Goal: Information Seeking & Learning: Find specific fact

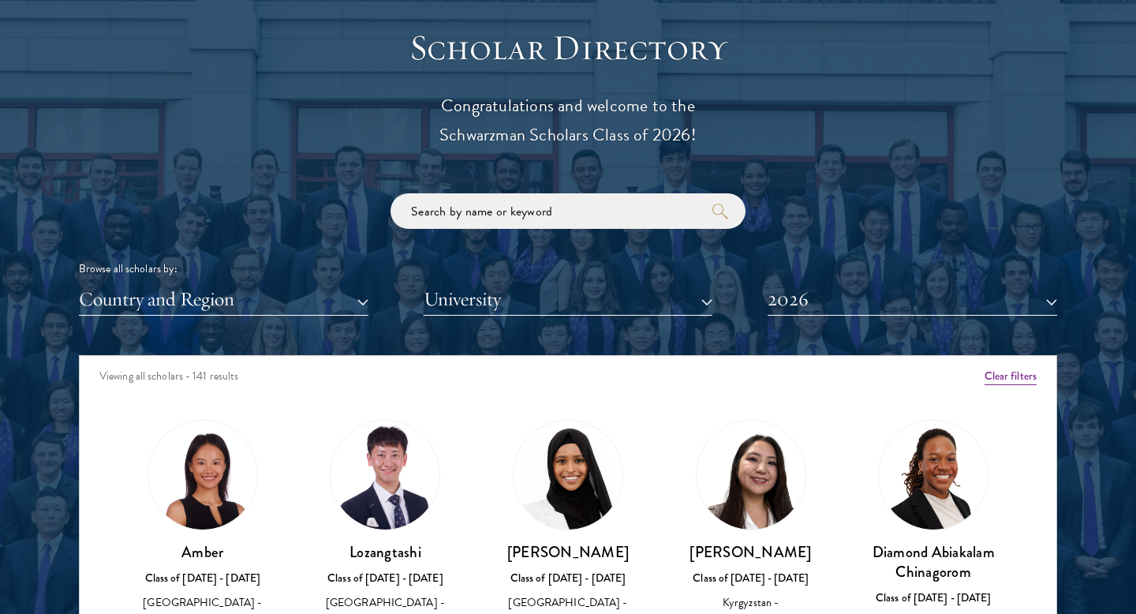
scroll to position [1746, 0]
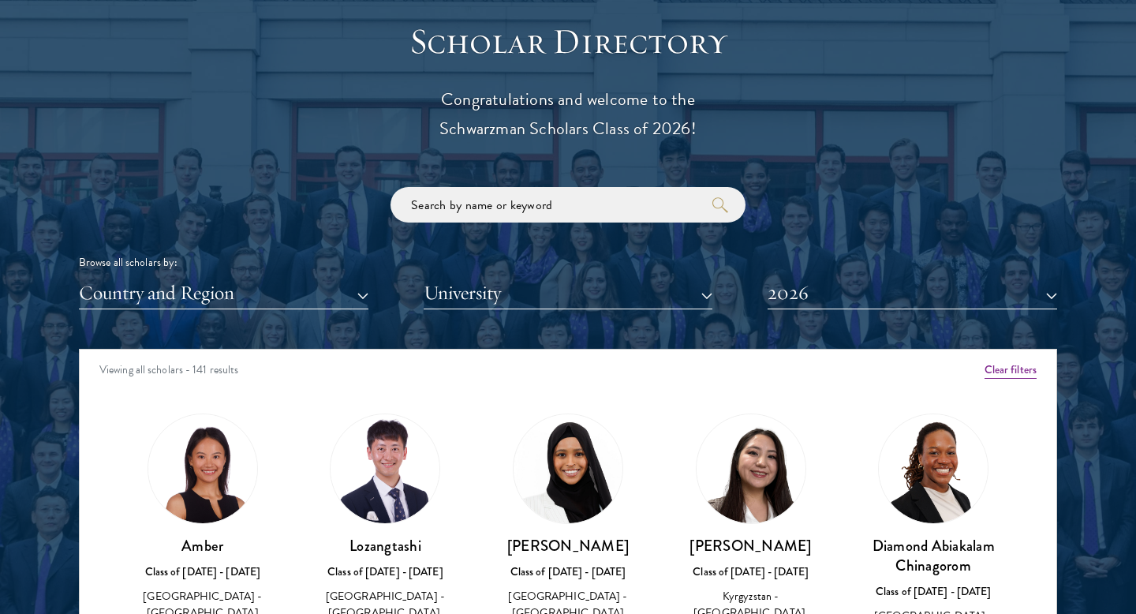
click at [494, 183] on div "Scholar Directory Congratulations and welcome to the Schwarzman Scholars Class …" at bounding box center [568, 421] width 978 height 802
click at [491, 213] on input "search" at bounding box center [567, 204] width 355 height 35
type input "f"
click at [836, 291] on button "2026" at bounding box center [913, 293] width 290 height 32
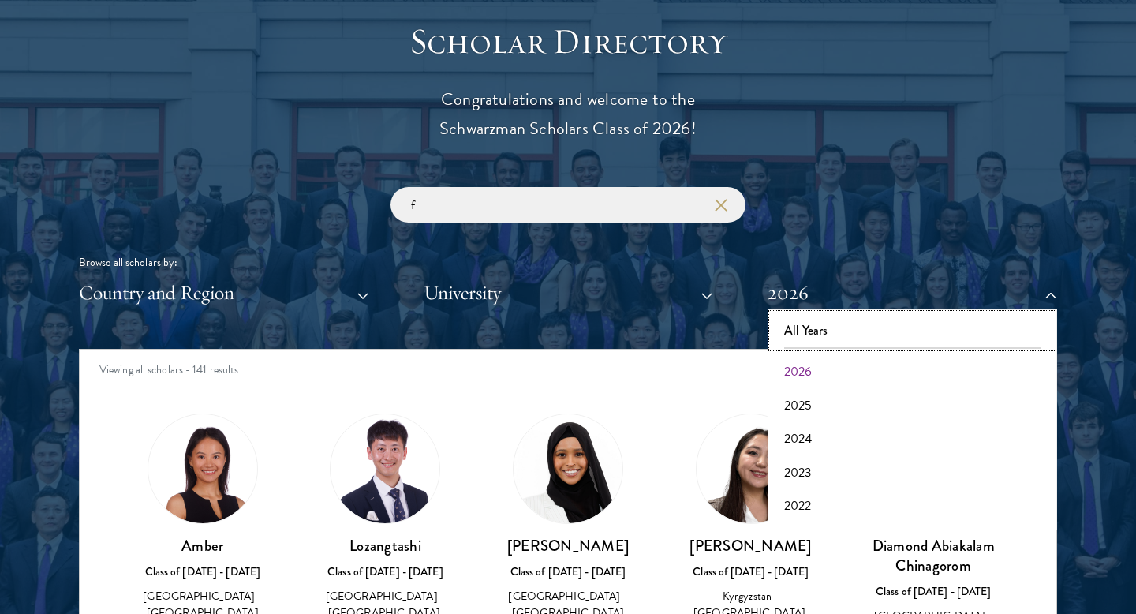
click at [805, 329] on button "All Years" at bounding box center [912, 330] width 280 height 33
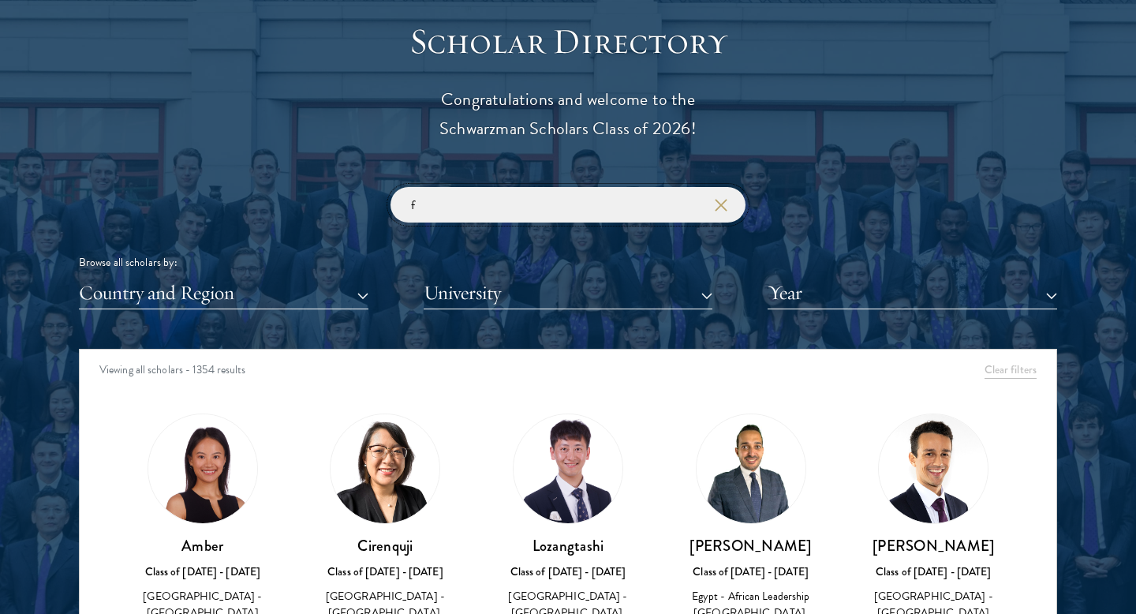
click at [454, 211] on input "f" at bounding box center [567, 204] width 355 height 35
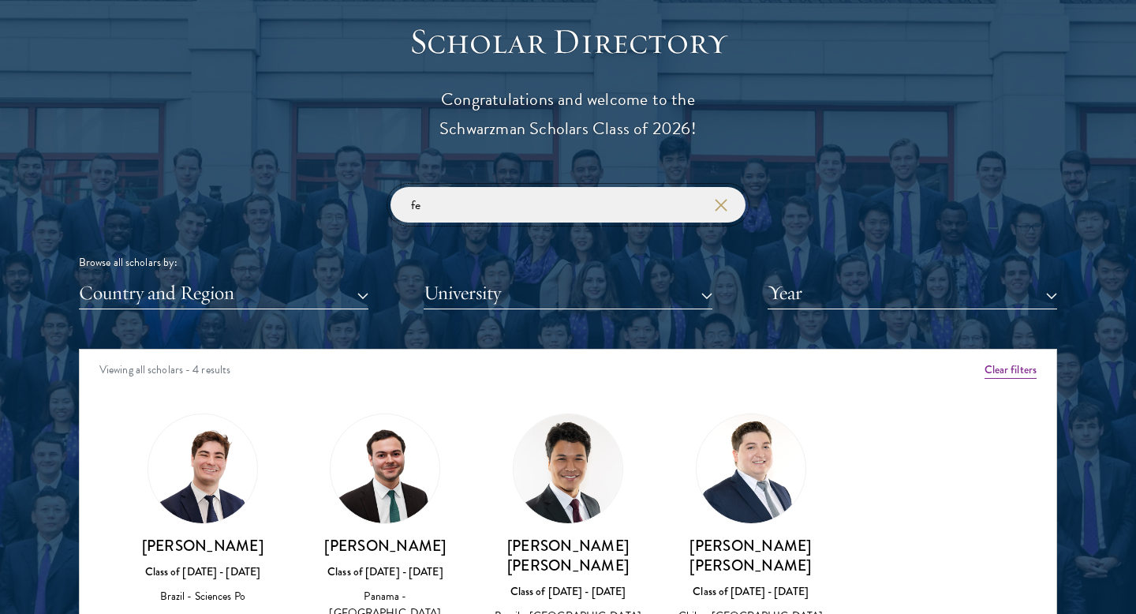
type input "f"
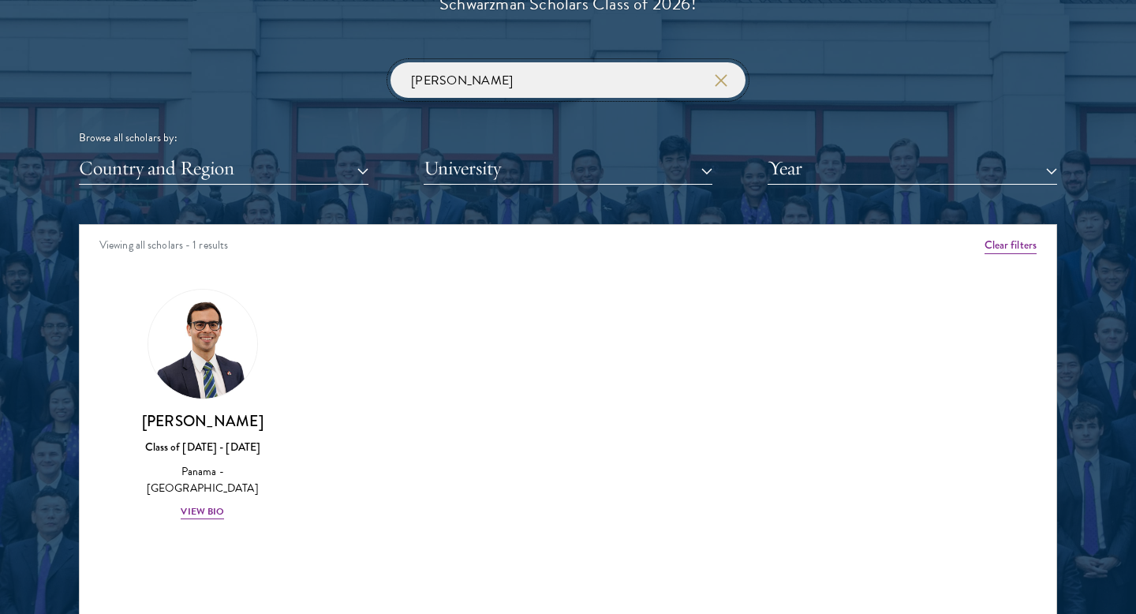
scroll to position [1871, 0]
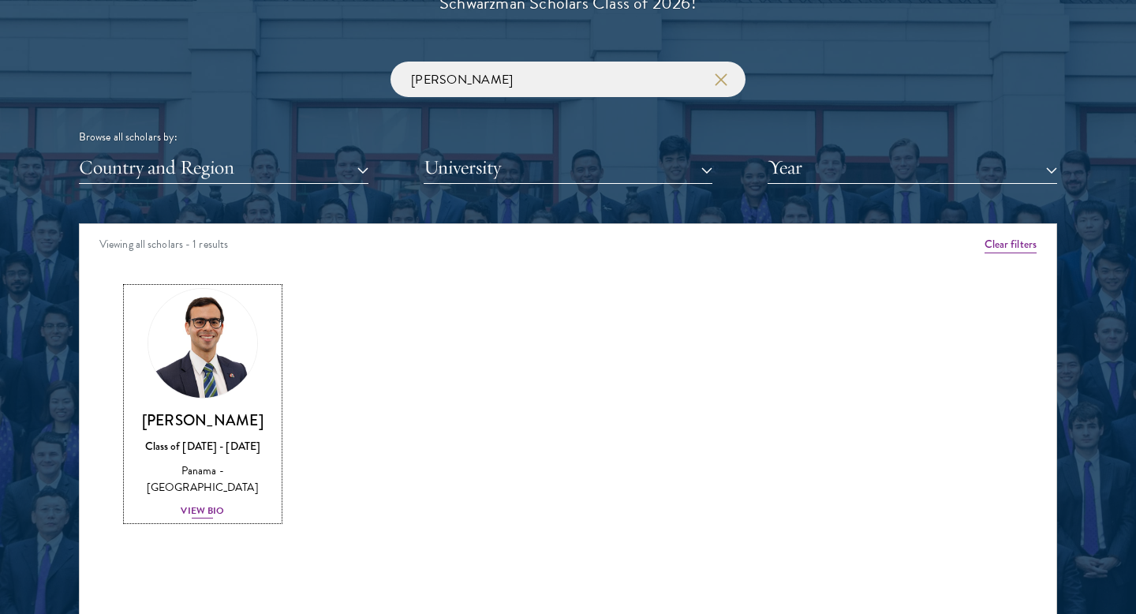
click at [203, 500] on div "[PERSON_NAME] Class of [DATE] - [DATE] [GEOGRAPHIC_DATA] - [GEOGRAPHIC_DATA] Vi…" at bounding box center [202, 465] width 151 height 110
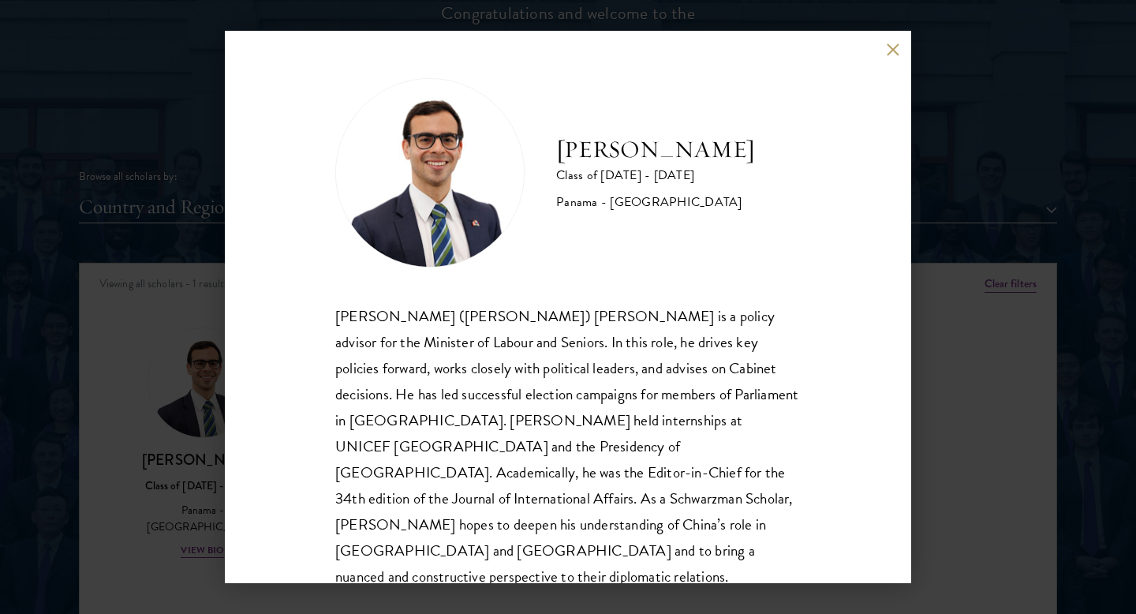
scroll to position [1833, 0]
click at [887, 45] on button at bounding box center [892, 49] width 13 height 13
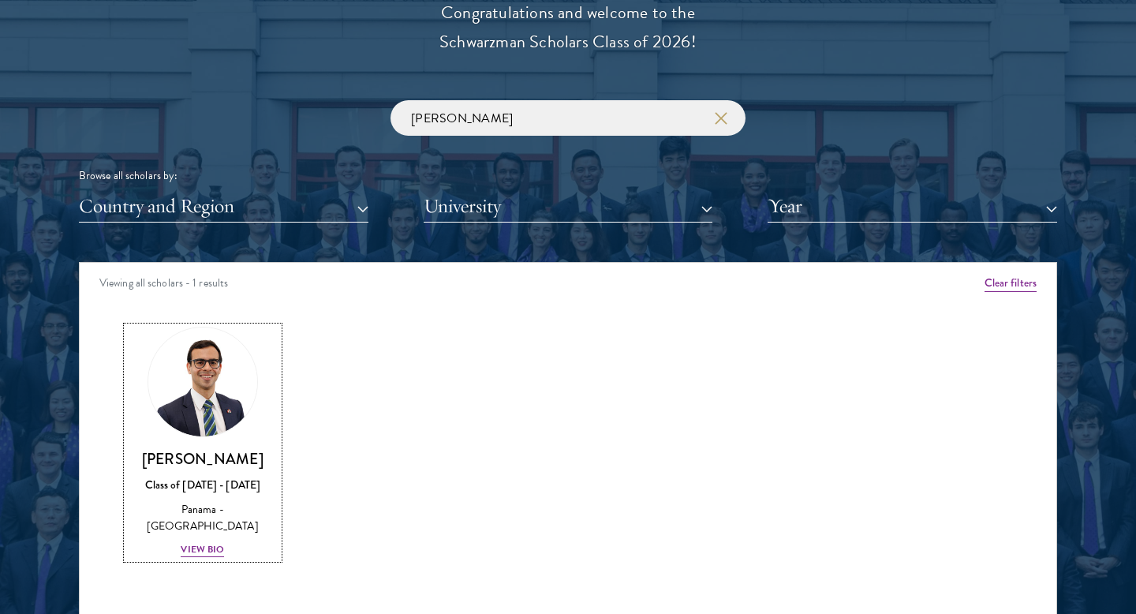
scroll to position [1816, 0]
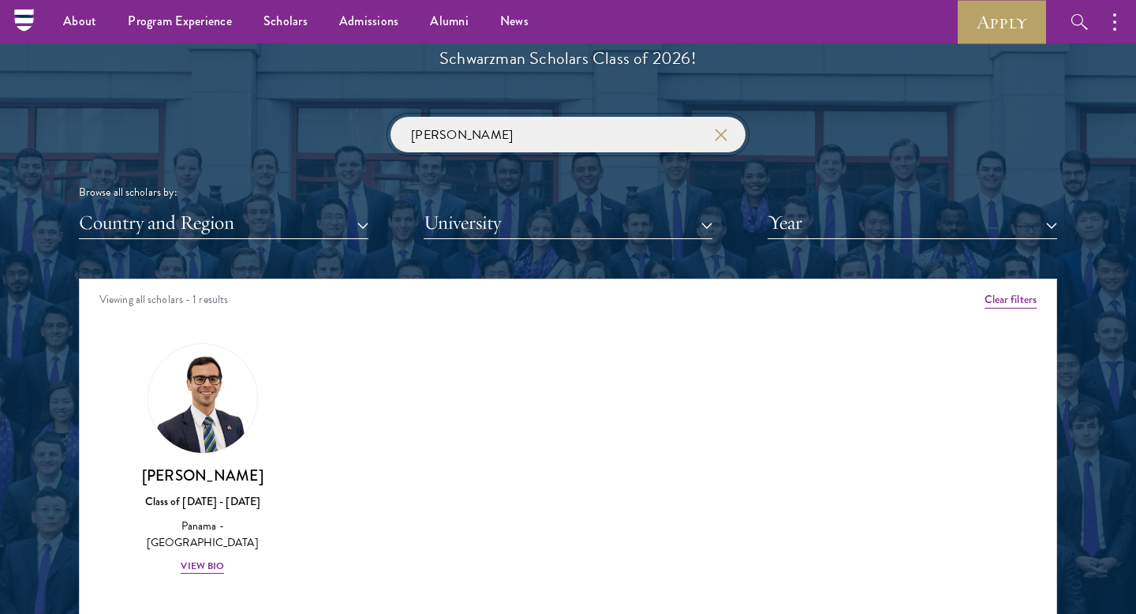
drag, startPoint x: 445, startPoint y: 129, endPoint x: 382, endPoint y: 129, distance: 63.1
click at [382, 129] on div "[PERSON_NAME] Browse all scholars by: Country and Region All Countries and Regi…" at bounding box center [568, 178] width 978 height 122
type input "mahir"
click at [208, 450] on img at bounding box center [203, 398] width 120 height 120
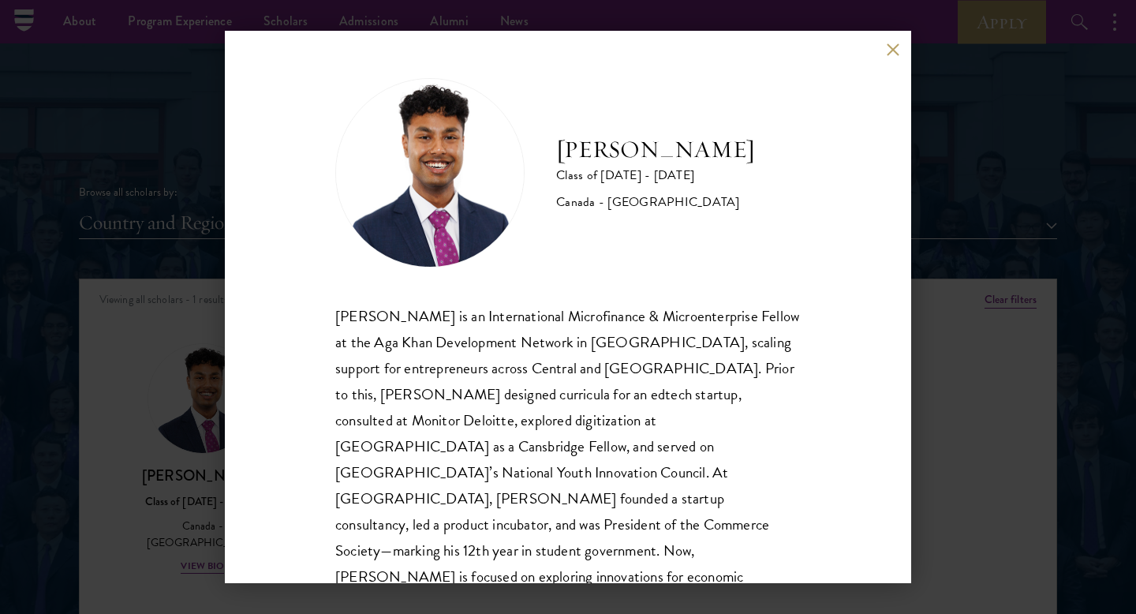
click at [884, 50] on div "[PERSON_NAME] Class of [DATE] - [DATE] [GEOGRAPHIC_DATA] - [GEOGRAPHIC_DATA] [P…" at bounding box center [568, 307] width 686 height 552
click at [890, 48] on button at bounding box center [892, 49] width 13 height 13
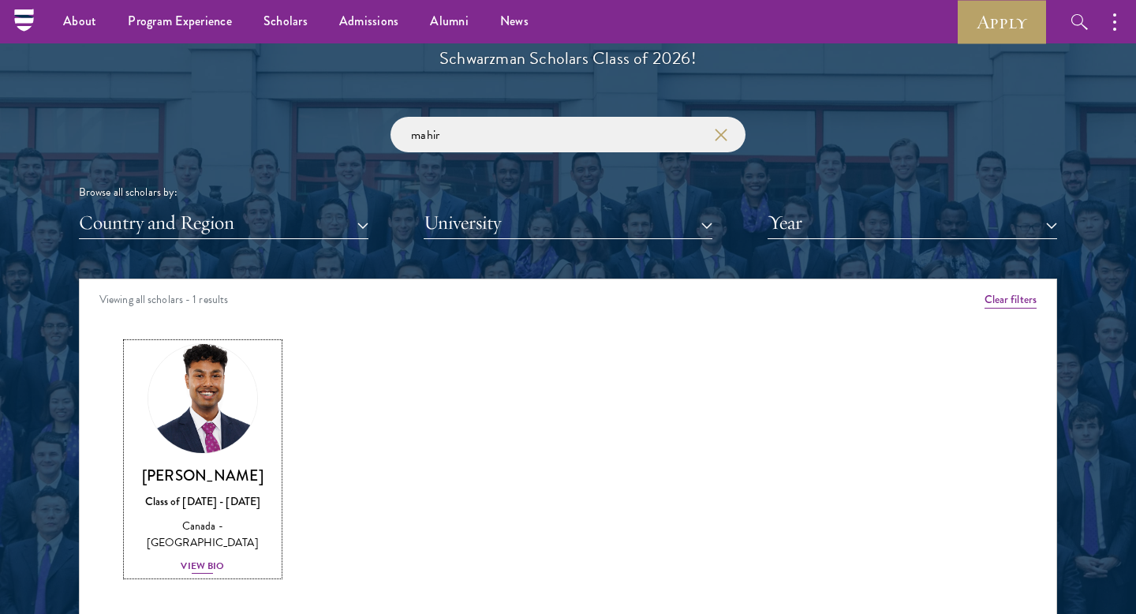
click at [194, 470] on h3 "[PERSON_NAME]" at bounding box center [202, 475] width 151 height 20
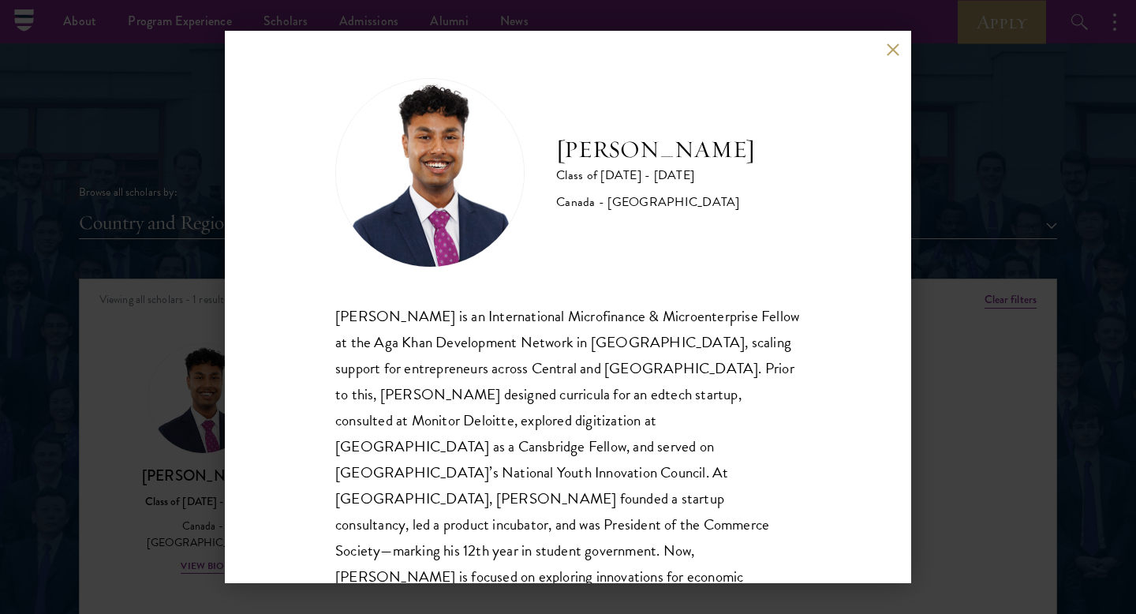
scroll to position [28, 0]
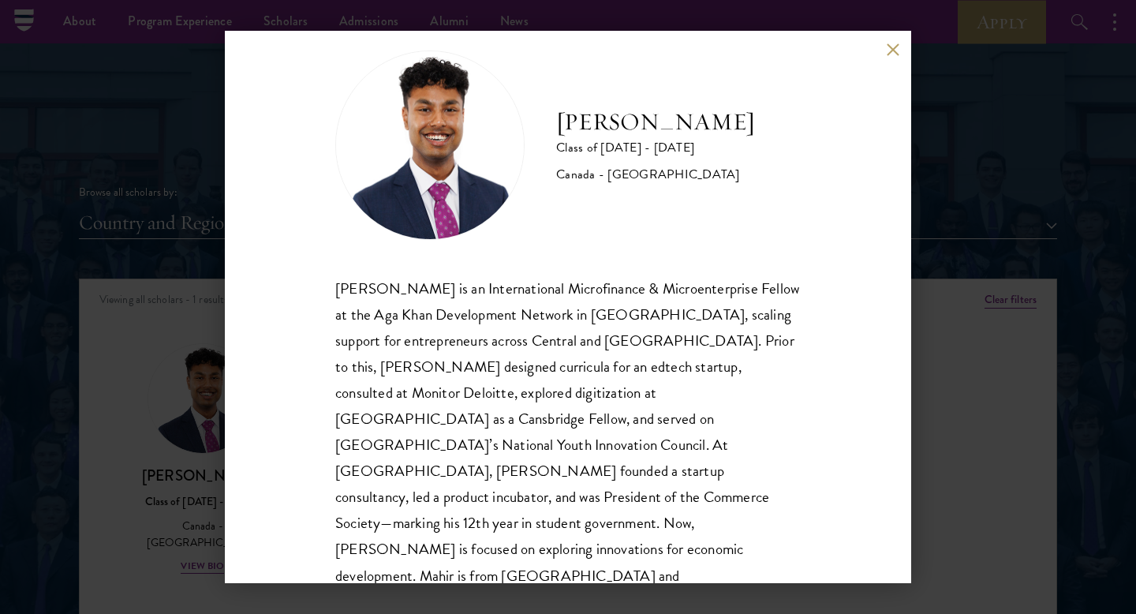
click at [935, 374] on div "[PERSON_NAME] Class of [DATE] - [DATE] [GEOGRAPHIC_DATA] - [GEOGRAPHIC_DATA] [P…" at bounding box center [568, 307] width 1136 height 614
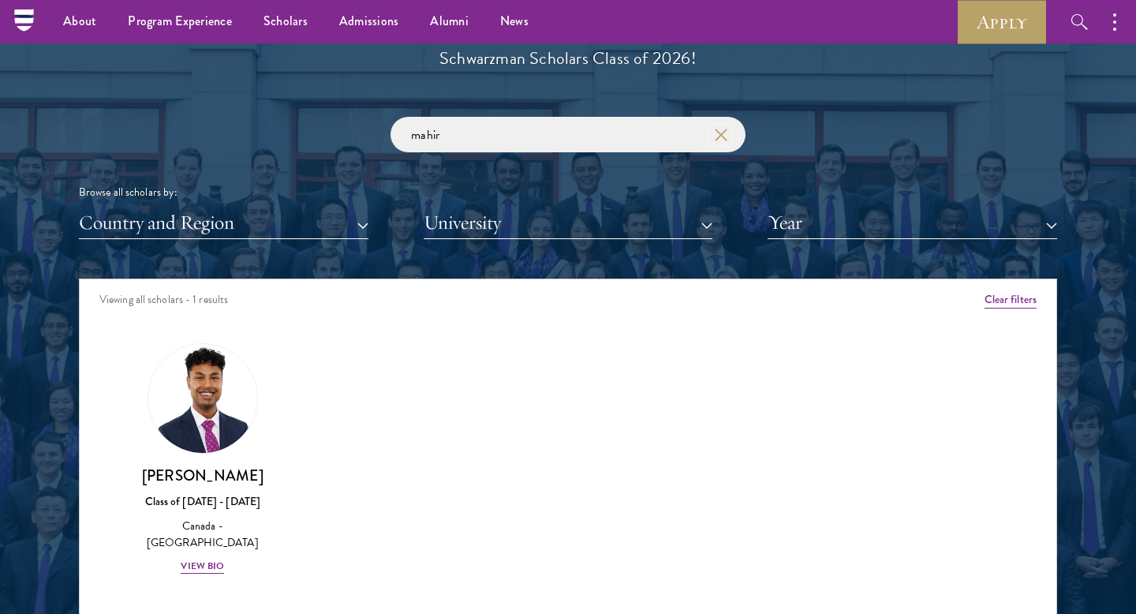
click at [719, 140] on icon "button" at bounding box center [721, 135] width 13 height 13
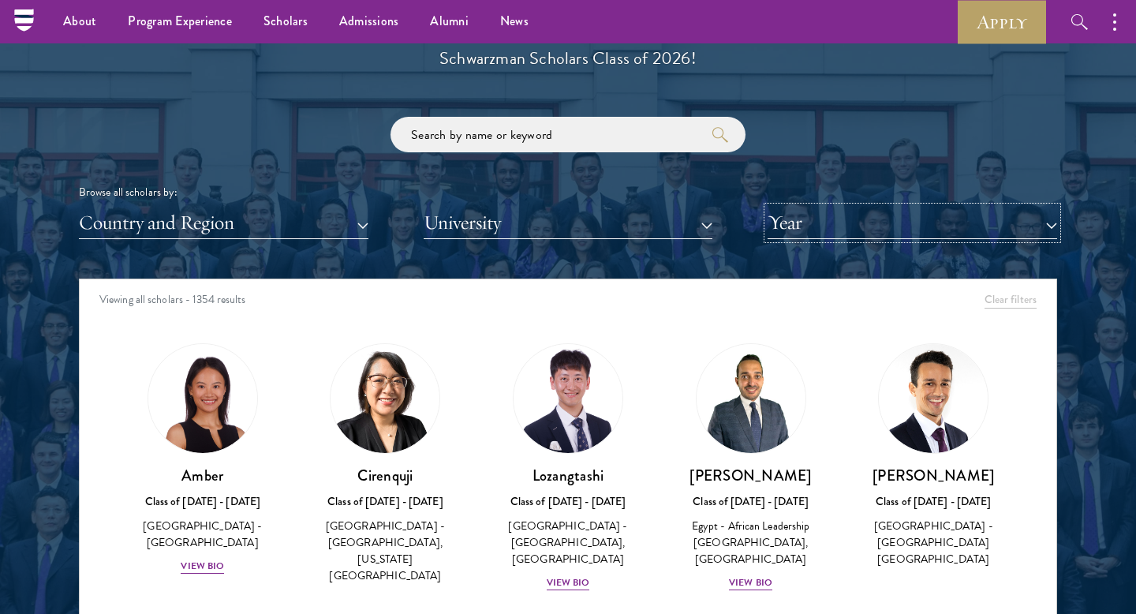
click at [820, 231] on button "Year" at bounding box center [913, 223] width 290 height 32
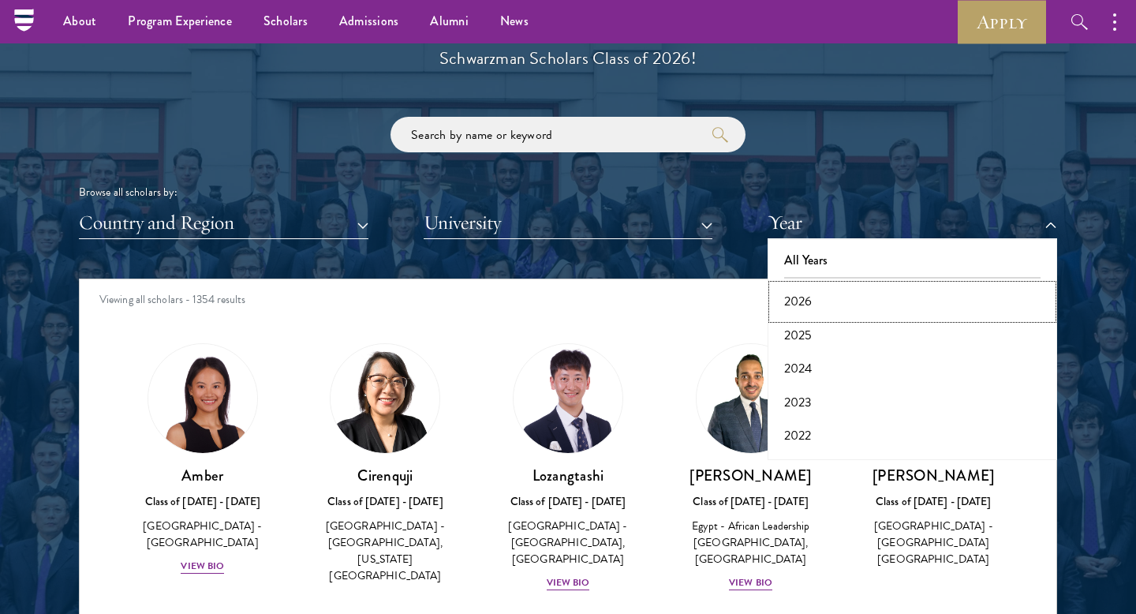
click at [816, 295] on button "2026" at bounding box center [912, 301] width 280 height 33
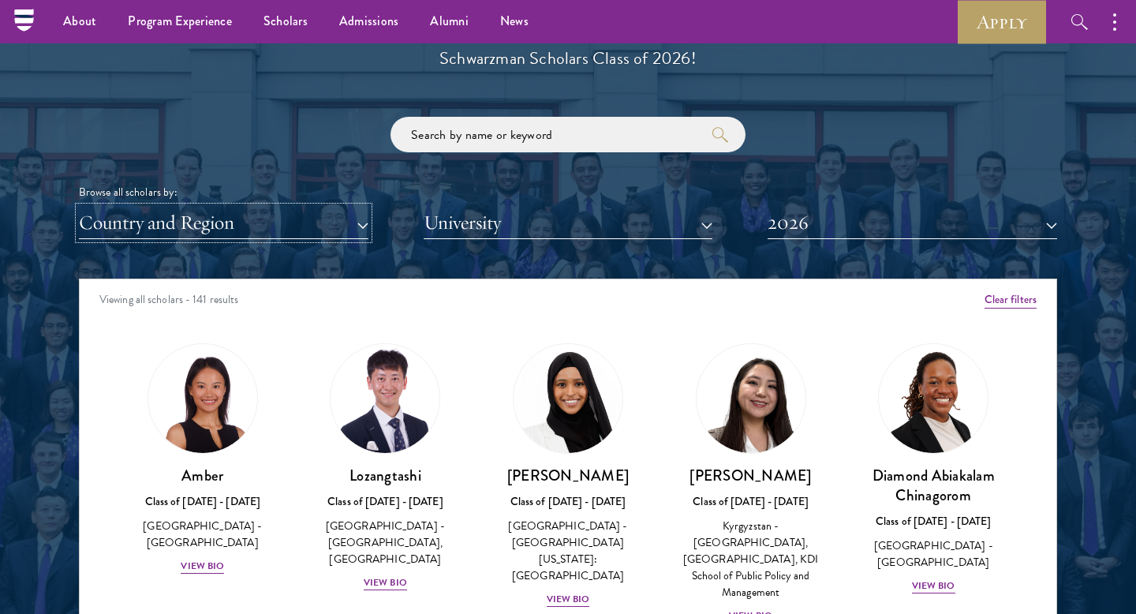
click at [288, 230] on button "Country and Region" at bounding box center [224, 223] width 290 height 32
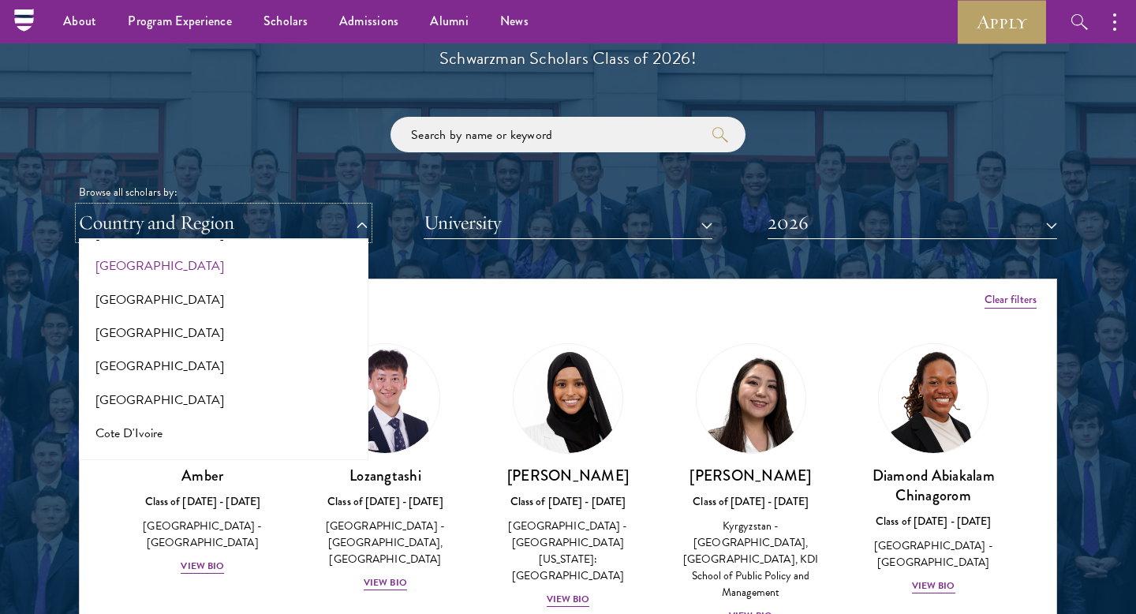
scroll to position [532, 0]
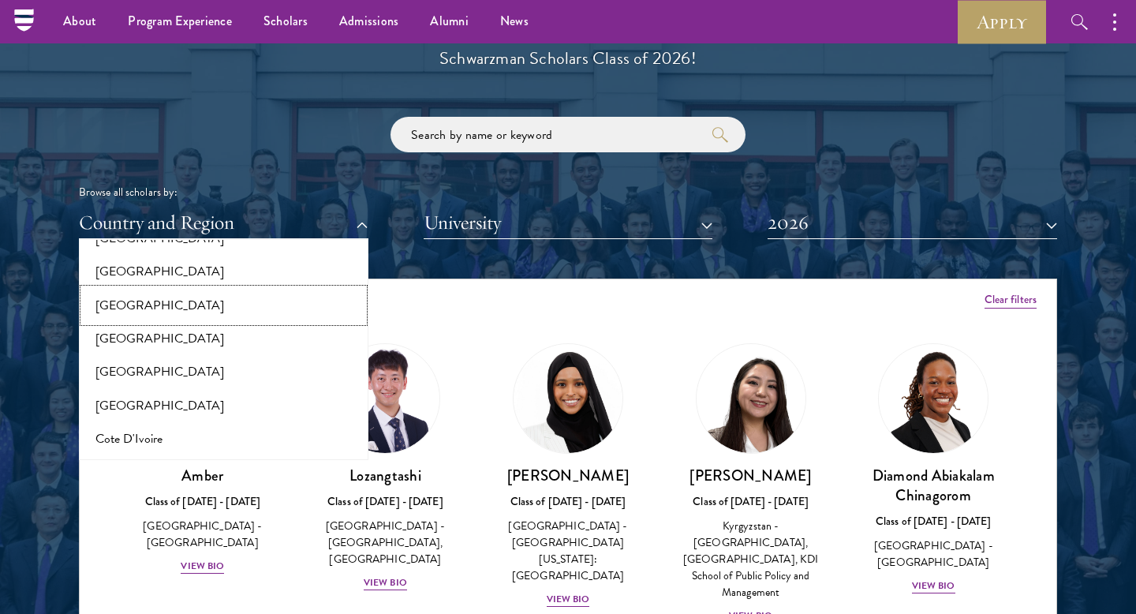
click at [132, 309] on button "[GEOGRAPHIC_DATA]" at bounding box center [224, 305] width 280 height 33
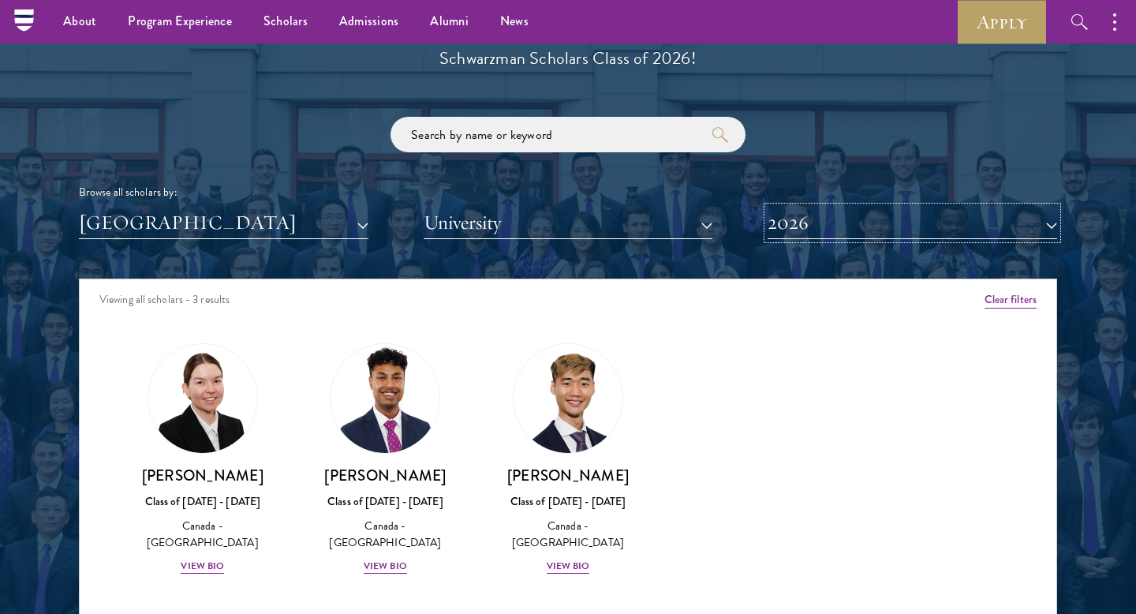
click at [850, 229] on button "2026" at bounding box center [913, 223] width 290 height 32
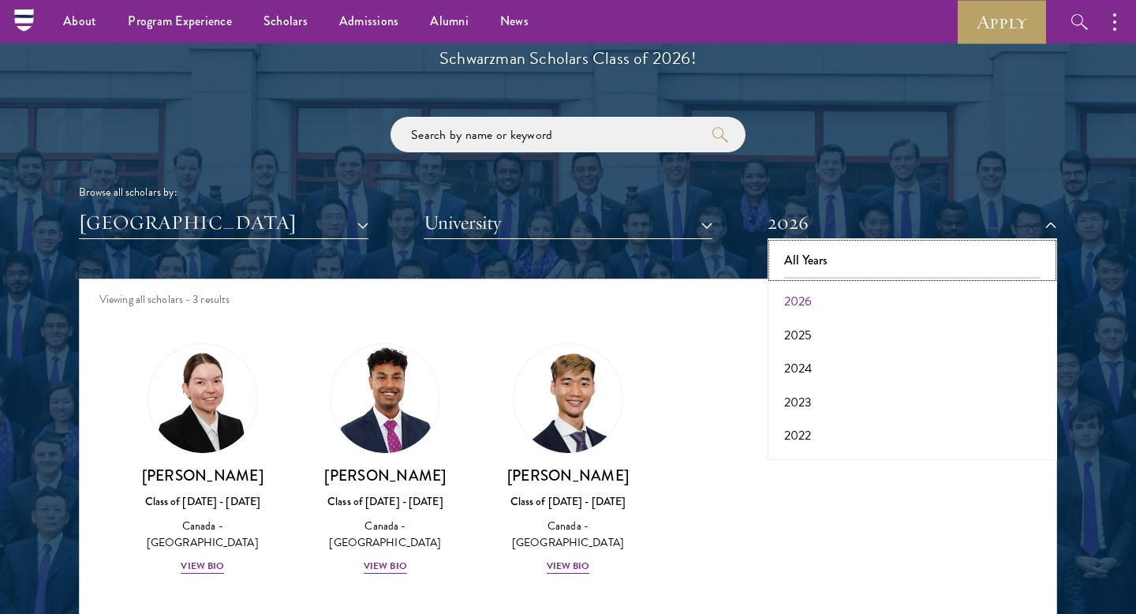
click at [810, 256] on button "All Years" at bounding box center [912, 260] width 280 height 33
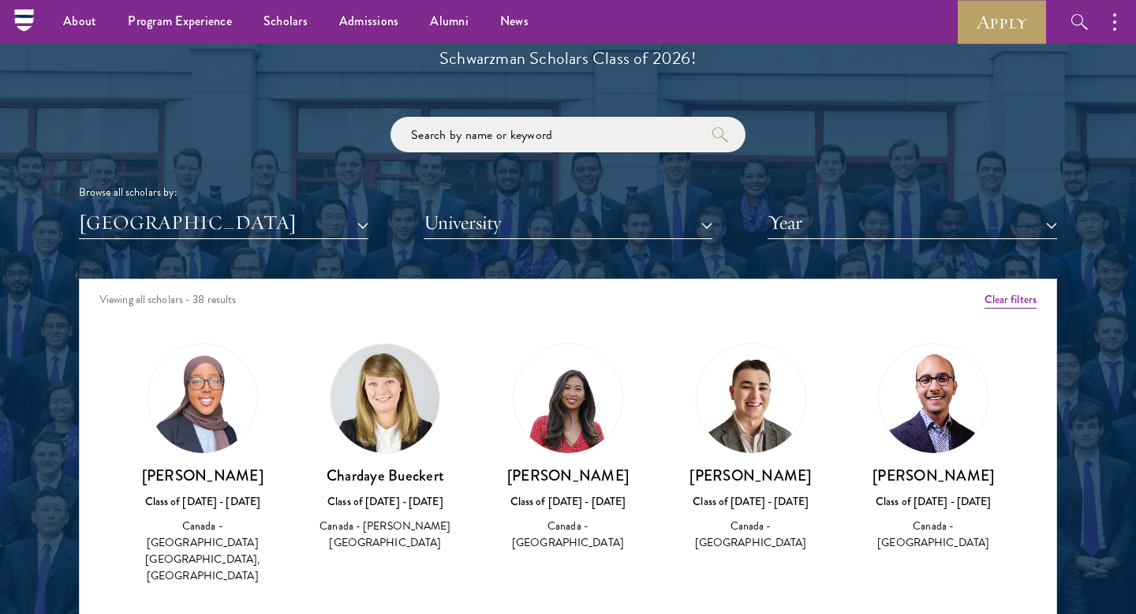
click at [48, 346] on div at bounding box center [568, 351] width 1136 height 960
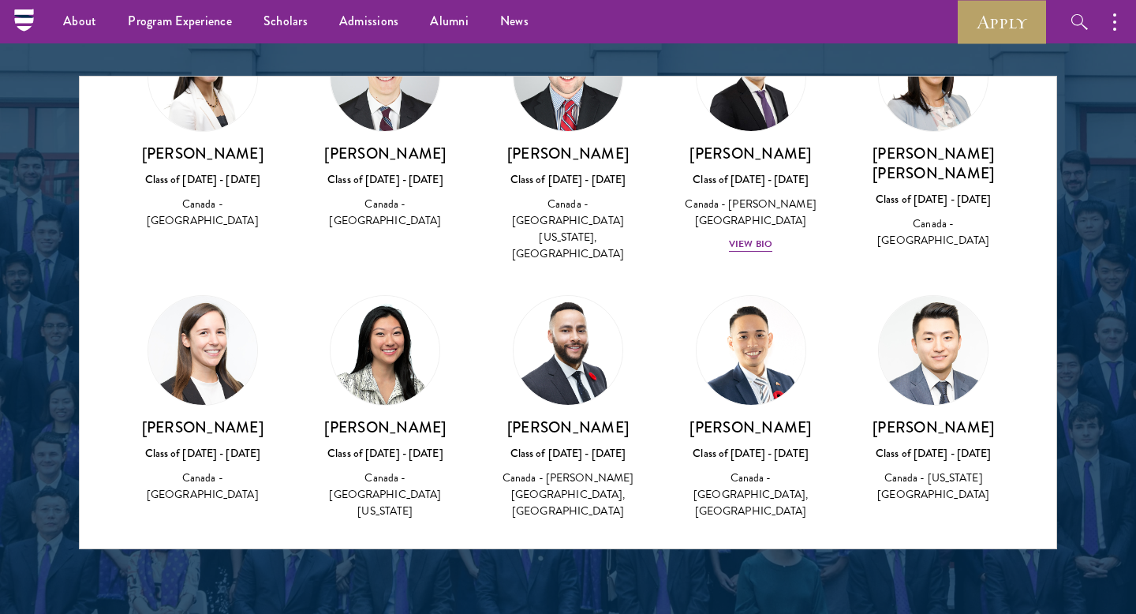
scroll to position [1581, 0]
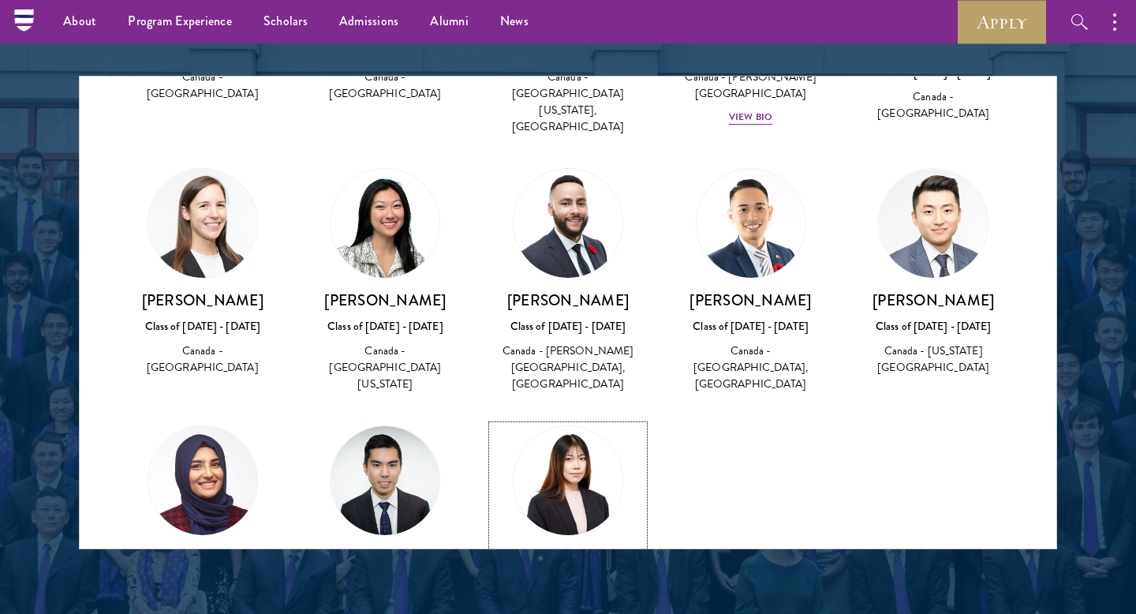
click at [562, 547] on div "[PERSON_NAME] Class of [DATE] - [DATE] [GEOGRAPHIC_DATA] - [PERSON_NAME][GEOGRA…" at bounding box center [567, 610] width 151 height 126
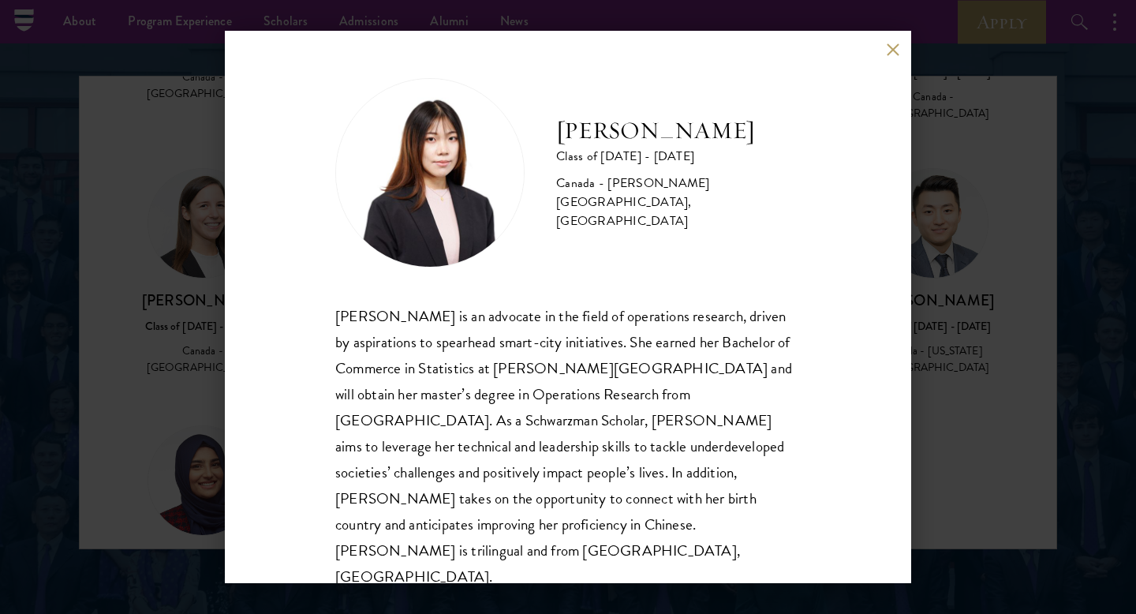
click at [977, 497] on div "[PERSON_NAME] Class of [DATE] - [DATE] [GEOGRAPHIC_DATA] - [PERSON_NAME][GEOGRA…" at bounding box center [568, 307] width 1136 height 614
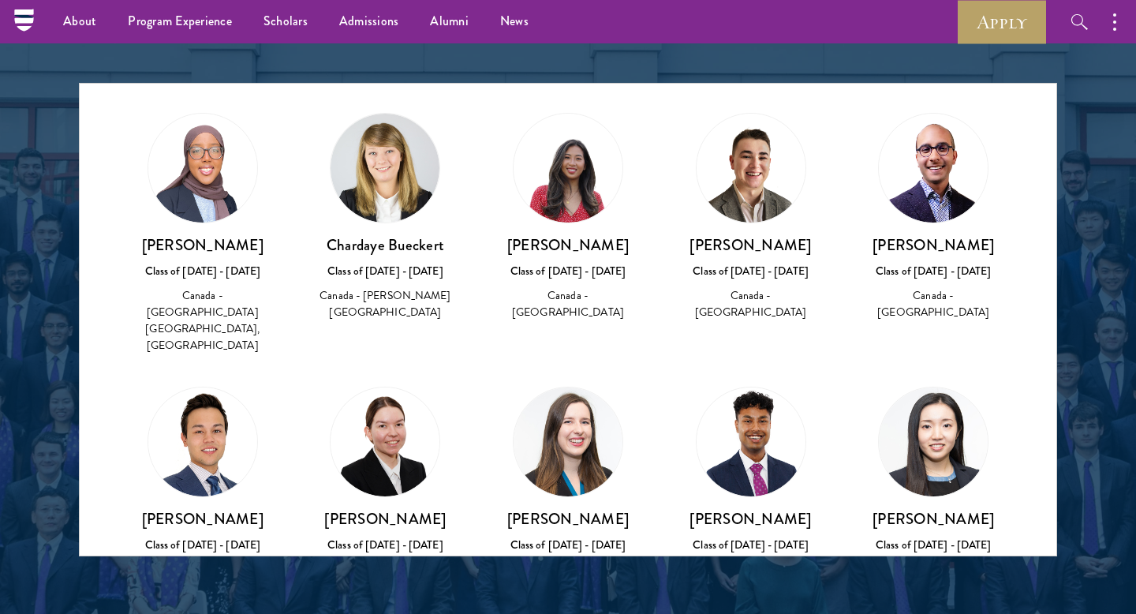
scroll to position [177, 0]
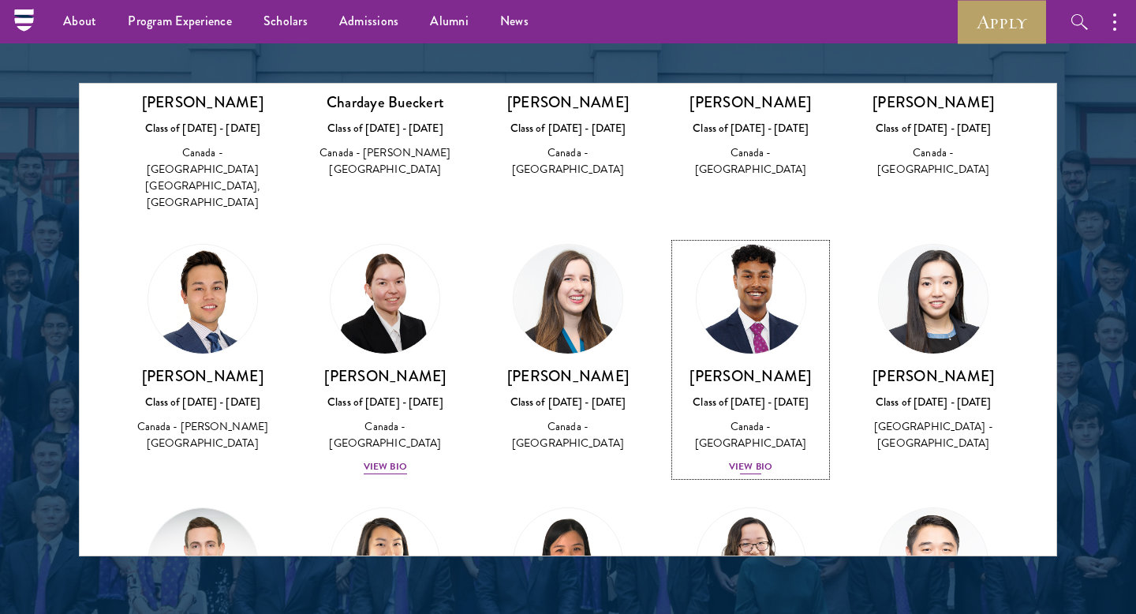
click at [765, 459] on div "View Bio" at bounding box center [750, 466] width 43 height 15
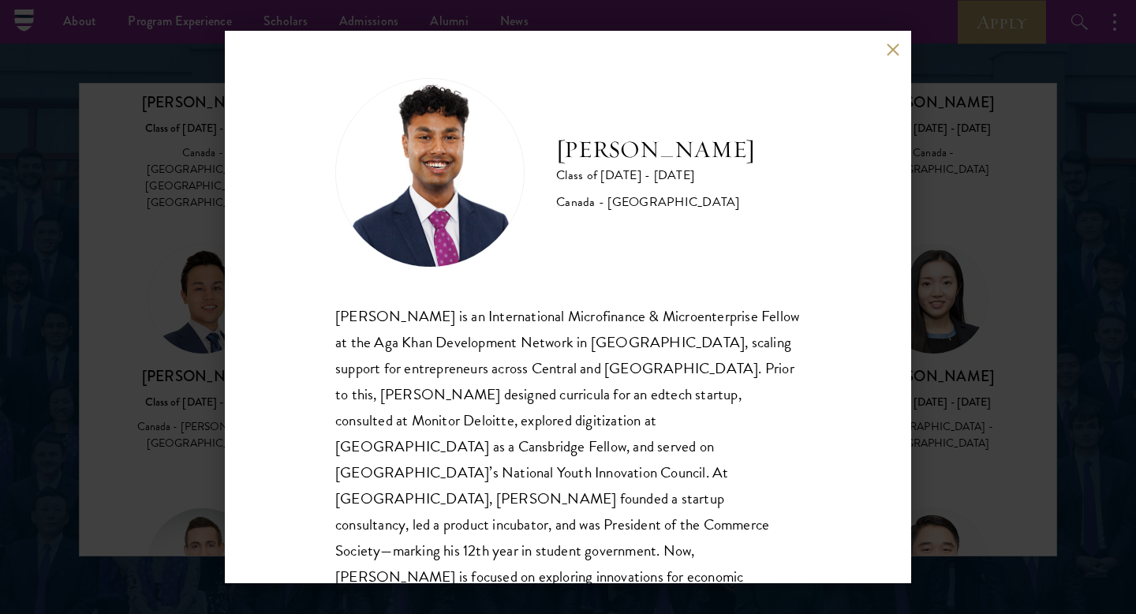
scroll to position [28, 0]
